Goal: Transaction & Acquisition: Purchase product/service

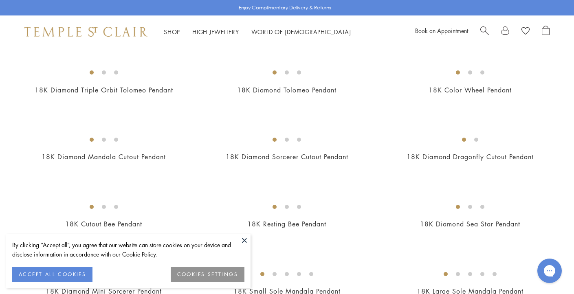
scroll to position [1173, 0]
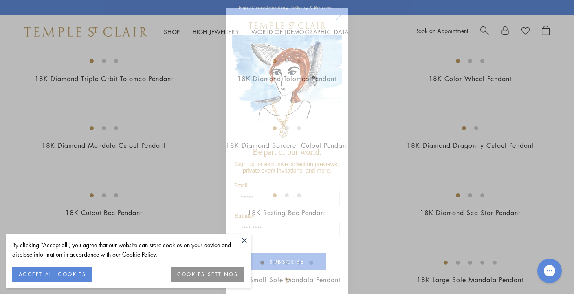
click at [339, 17] on circle "Close dialog" at bounding box center [339, 18] width 10 height 10
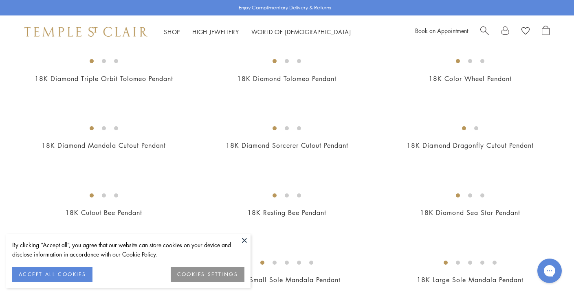
click at [244, 239] on button at bounding box center [244, 240] width 12 height 12
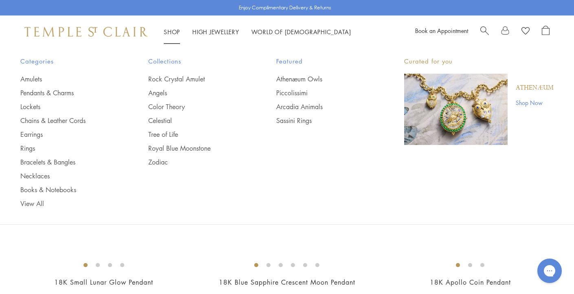
scroll to position [0, 0]
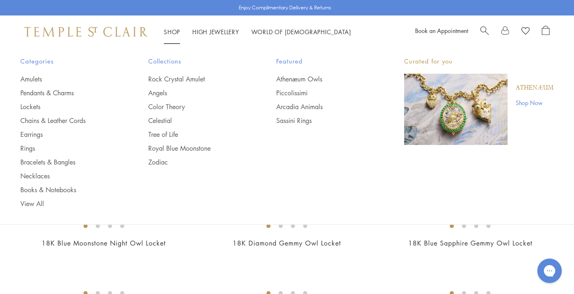
click at [176, 31] on link "Shop Shop" at bounding box center [172, 32] width 16 height 8
click at [156, 133] on link "Tree of Life" at bounding box center [195, 134] width 95 height 9
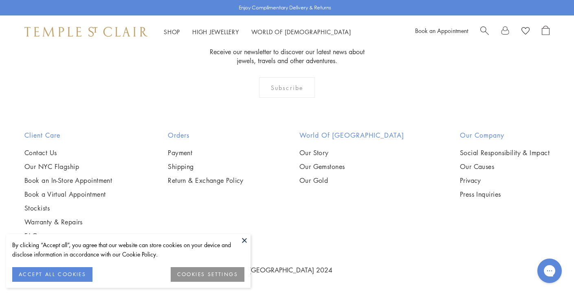
scroll to position [1986, 0]
click at [0, 0] on img at bounding box center [0, 0] width 0 height 0
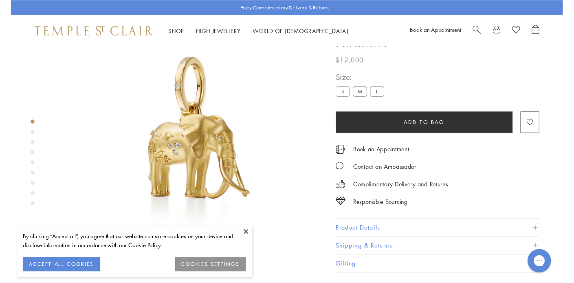
scroll to position [48, 0]
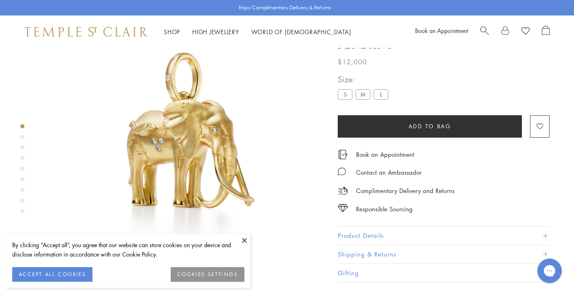
click at [379, 100] on label "L" at bounding box center [381, 95] width 15 height 10
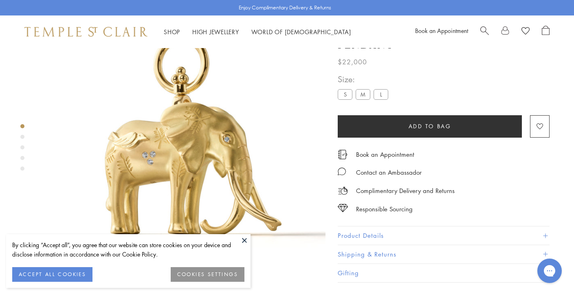
click at [362, 100] on label "M" at bounding box center [363, 95] width 15 height 10
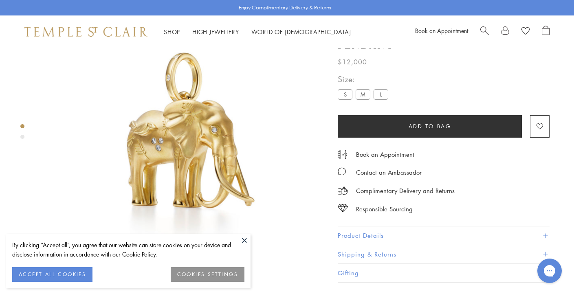
click at [345, 100] on label "S" at bounding box center [345, 95] width 15 height 10
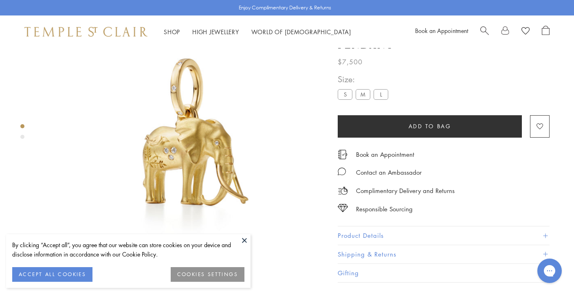
click at [361, 100] on label "M" at bounding box center [363, 95] width 15 height 10
